Goal: Check status: Check status

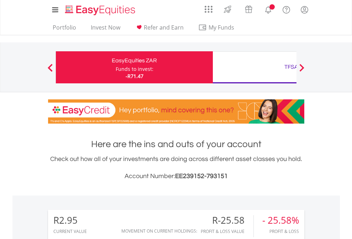
scroll to position [68, 112]
click at [116, 67] on div "Funds to invest:" at bounding box center [135, 68] width 38 height 7
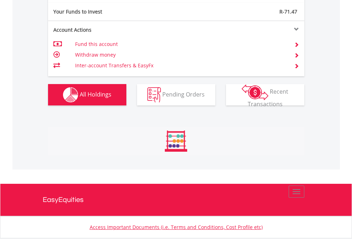
scroll to position [68, 112]
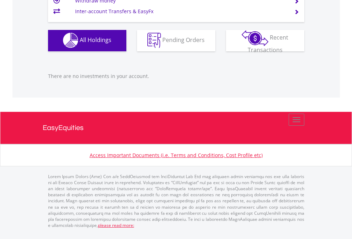
scroll to position [68, 112]
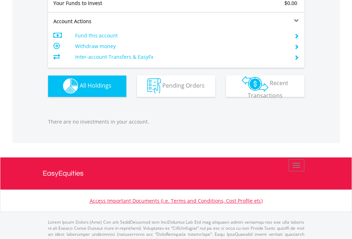
scroll to position [704, 0]
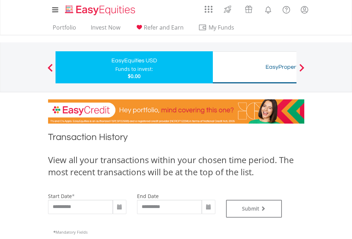
type input "**********"
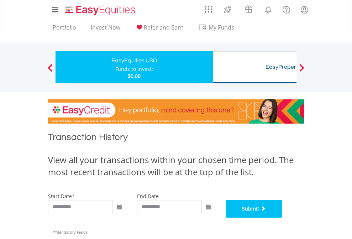
click at [282, 217] on button "Submit" at bounding box center [254, 209] width 56 height 18
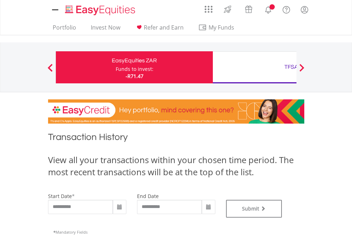
click at [254, 67] on div "TFSA" at bounding box center [291, 67] width 148 height 10
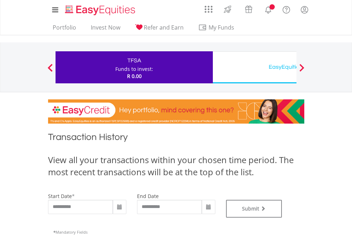
type input "**********"
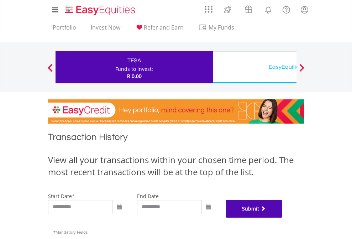
click at [282, 217] on button "Submit" at bounding box center [254, 209] width 56 height 18
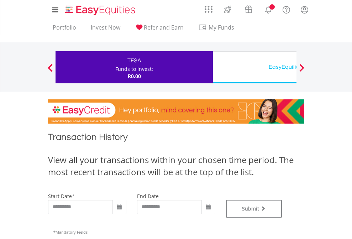
click at [254, 67] on div "EasyEquities USD" at bounding box center [291, 67] width 148 height 10
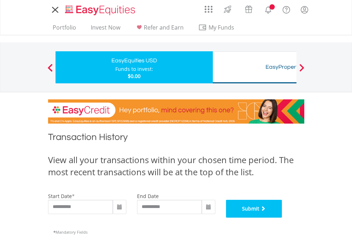
click at [282, 217] on button "Submit" at bounding box center [254, 209] width 56 height 18
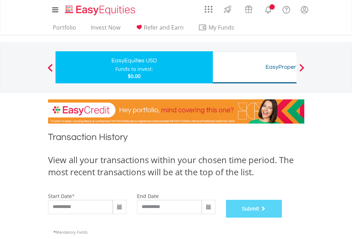
scroll to position [289, 0]
